Goal: Transaction & Acquisition: Purchase product/service

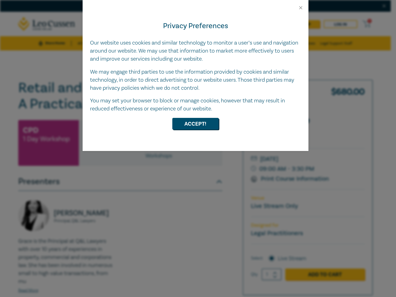
click at [198, 148] on div "Privacy Preferences Our website uses cookies and similar technology to monitor …" at bounding box center [196, 81] width 226 height 140
click at [301, 8] on button "Close" at bounding box center [301, 8] width 6 height 6
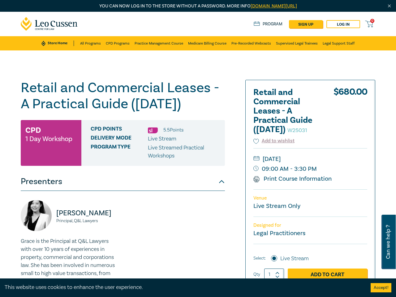
click at [195, 112] on h1 "Retail and Commercial Leases - A Practical Guide ([DATE]) W25031" at bounding box center [123, 96] width 204 height 32
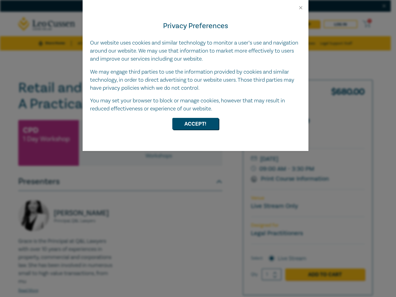
click at [198, 148] on div "Privacy Preferences Our website uses cookies and similar technology to monitor …" at bounding box center [196, 81] width 226 height 140
click at [301, 8] on button "Close" at bounding box center [301, 8] width 6 height 6
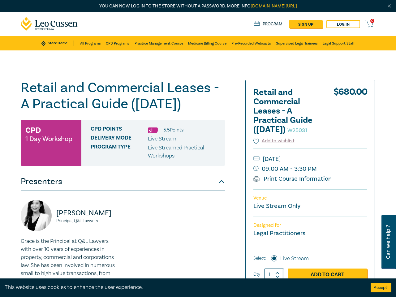
click at [195, 112] on h1 "Retail and Commercial Leases - A Practical Guide ([DATE]) W25031" at bounding box center [123, 96] width 204 height 32
